Goal: Task Accomplishment & Management: Complete application form

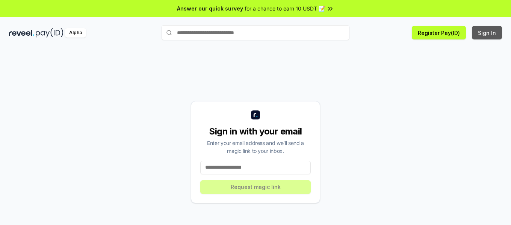
click at [492, 29] on button "Sign In" at bounding box center [487, 33] width 30 height 14
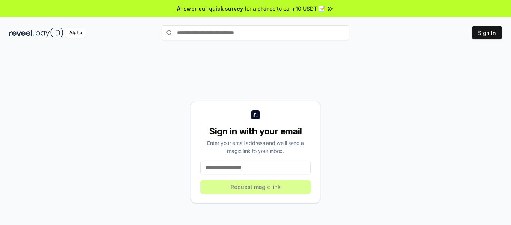
click at [257, 170] on input at bounding box center [255, 168] width 110 height 14
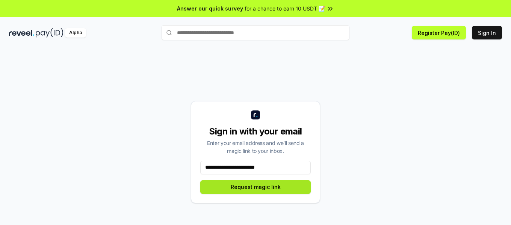
type input "**********"
click at [252, 189] on button "Request magic link" at bounding box center [255, 187] width 110 height 14
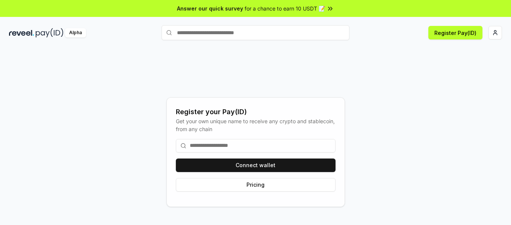
click at [231, 146] on input at bounding box center [256, 146] width 160 height 14
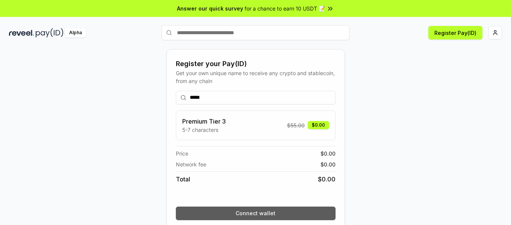
type input "*****"
click at [255, 211] on button "Connect wallet" at bounding box center [256, 213] width 160 height 14
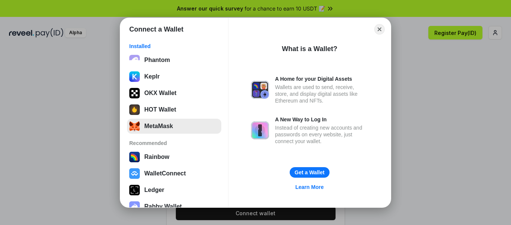
click at [174, 132] on button "MetaMask" at bounding box center [174, 126] width 94 height 15
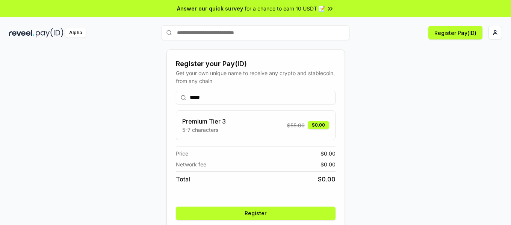
scroll to position [30, 0]
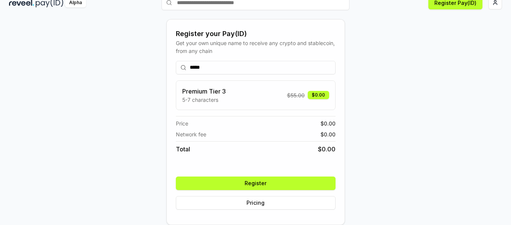
click at [293, 185] on button "Register" at bounding box center [256, 183] width 160 height 14
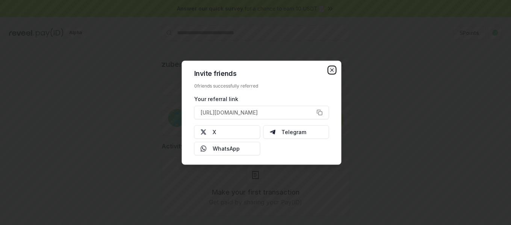
click at [332, 70] on icon "button" at bounding box center [331, 69] width 3 height 3
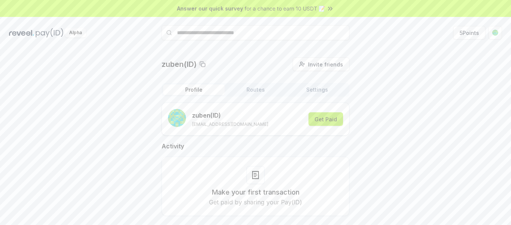
click at [322, 118] on button "Get Paid" at bounding box center [325, 119] width 35 height 14
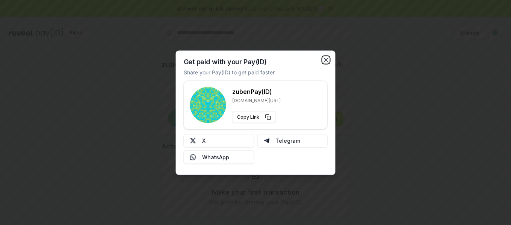
click at [325, 60] on icon "button" at bounding box center [326, 60] width 6 height 6
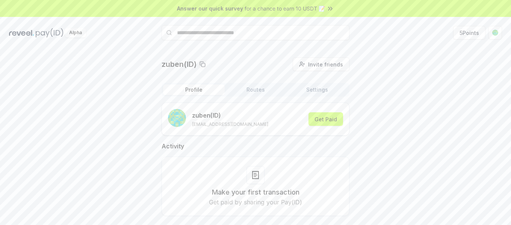
click at [32, 35] on img at bounding box center [21, 32] width 25 height 9
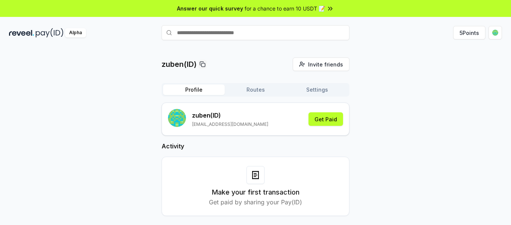
scroll to position [21, 0]
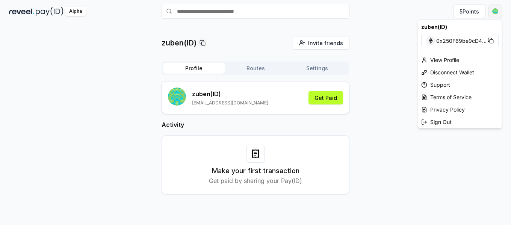
click at [493, 9] on html "Answer our quick survey for a chance to earn 10 USDT 📝 Alpha 5 Points zuben(ID)…" at bounding box center [255, 112] width 511 height 225
click at [453, 57] on div "View Profile" at bounding box center [459, 60] width 83 height 12
